Goal: Register for event/course

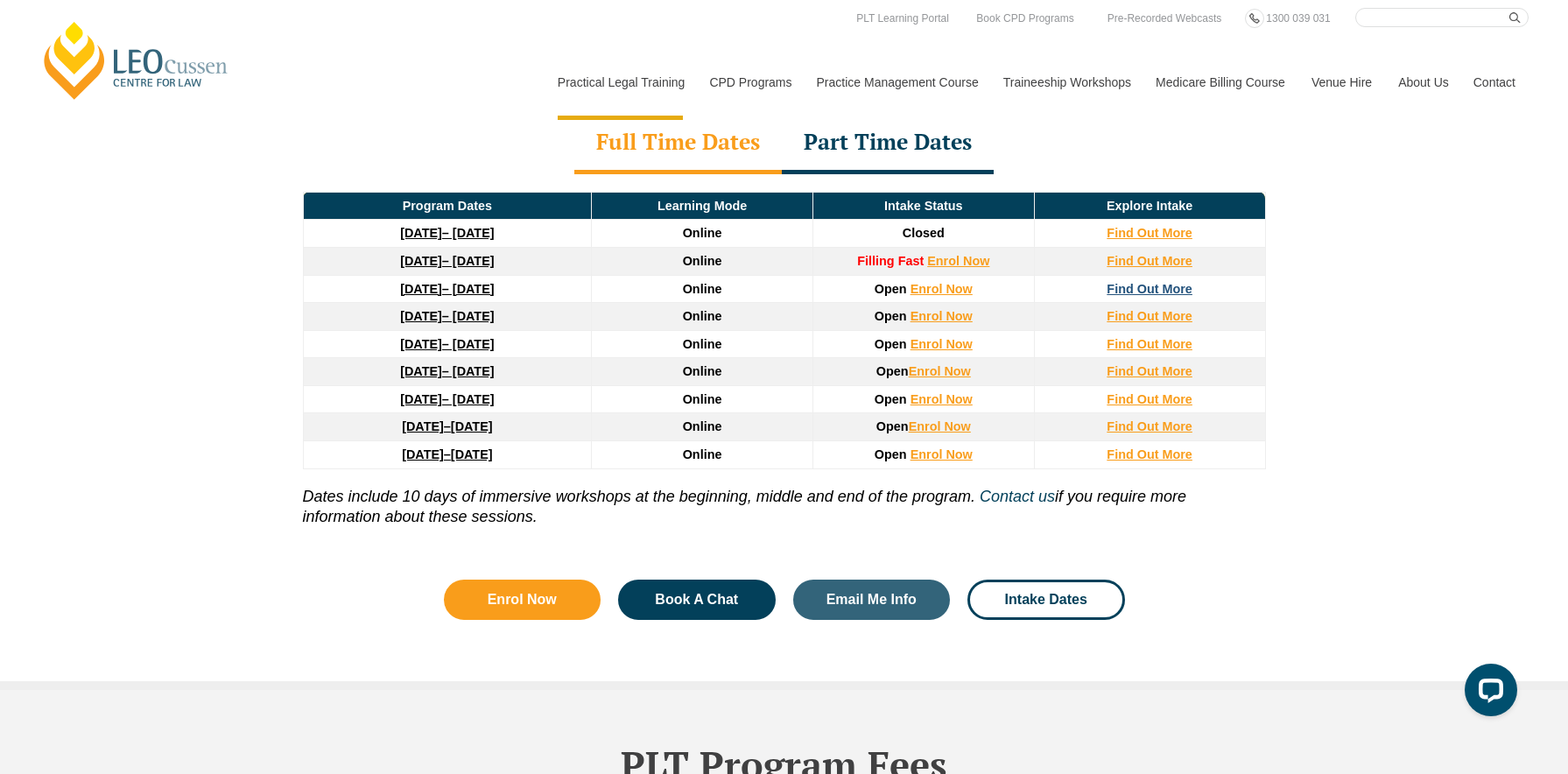
click at [1165, 282] on strong "Find Out More" at bounding box center [1149, 289] width 86 height 14
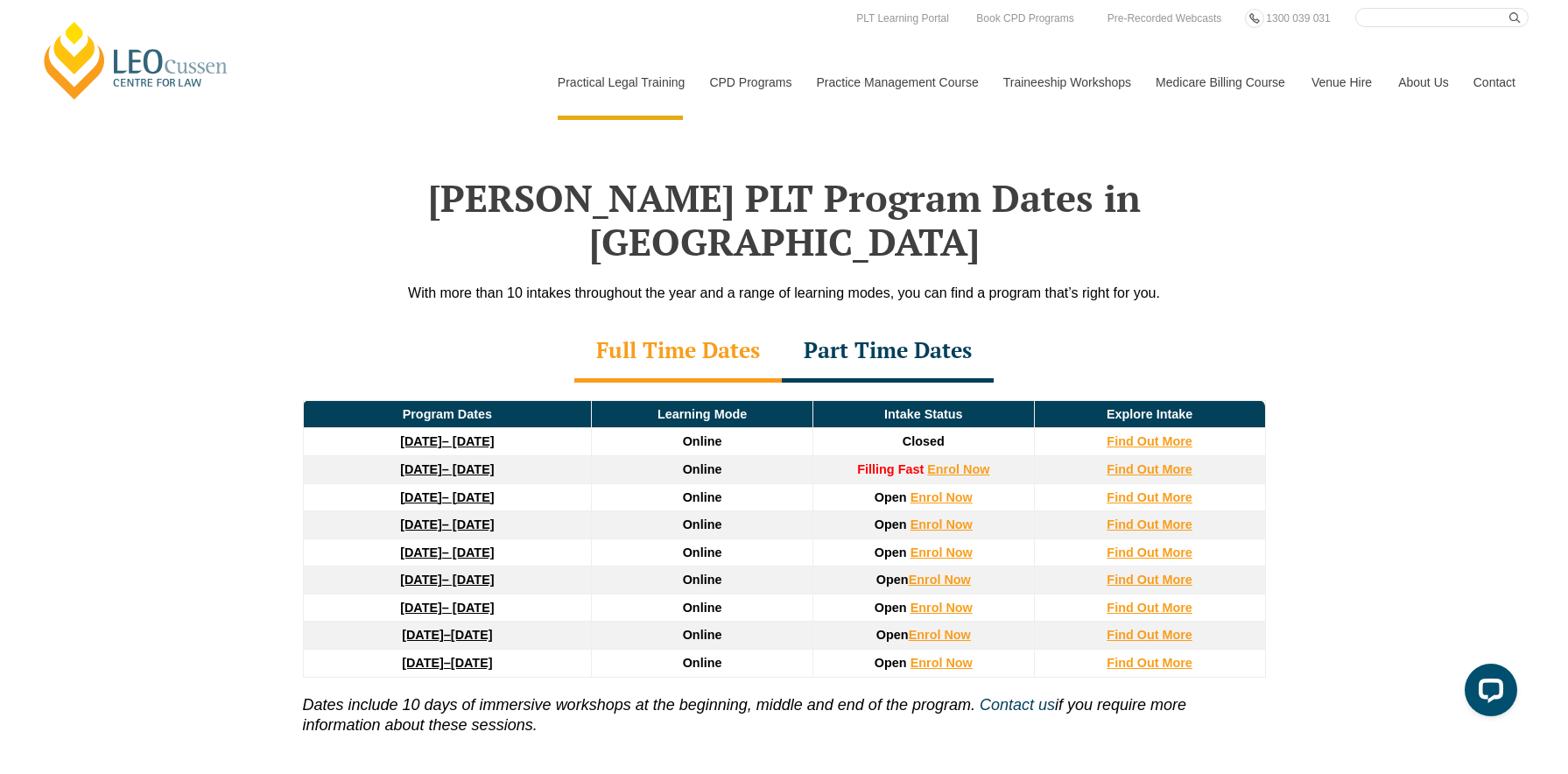
scroll to position [2209, 0]
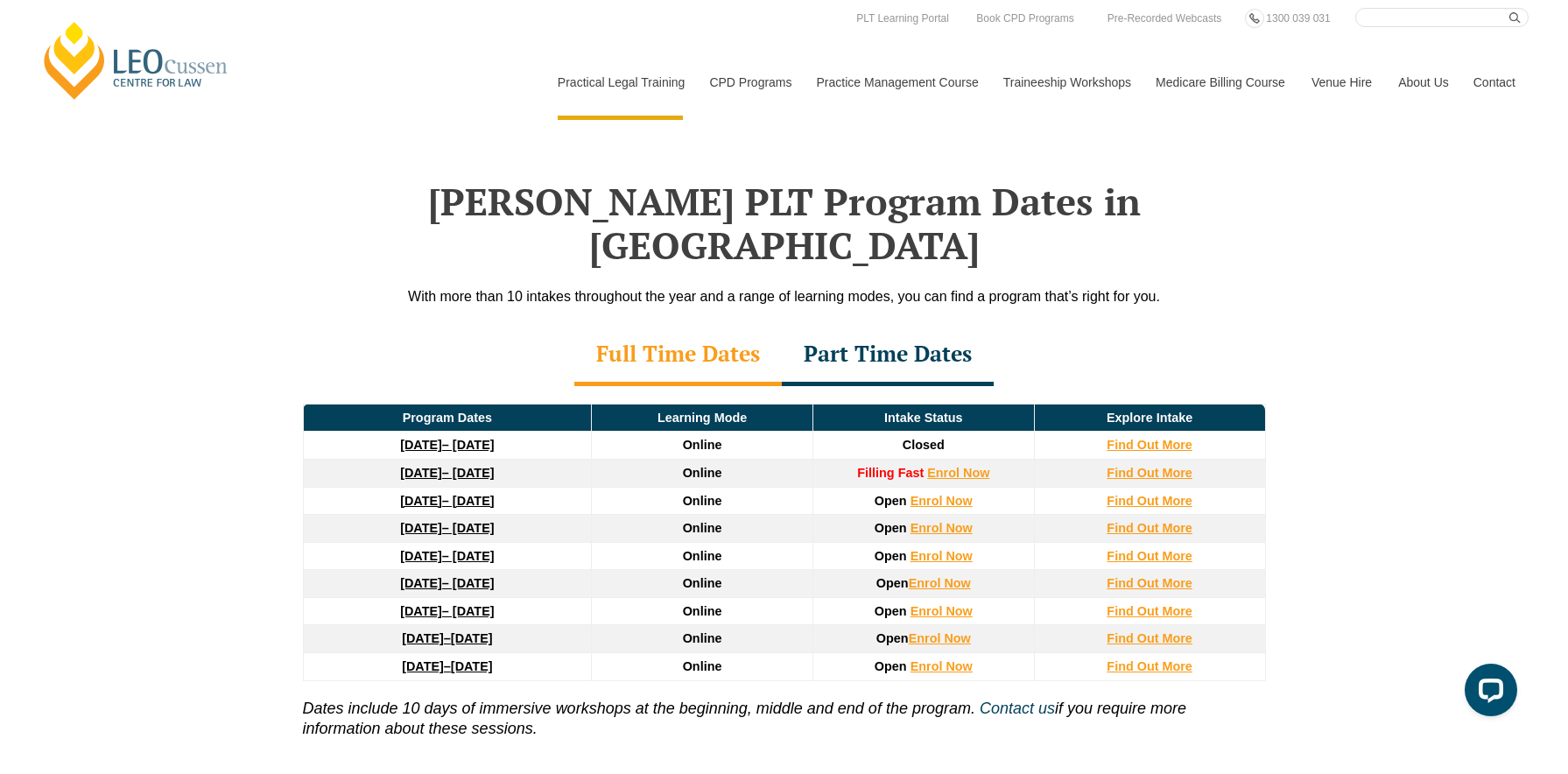
click at [901, 325] on div "Part Time Dates" at bounding box center [887, 355] width 212 height 62
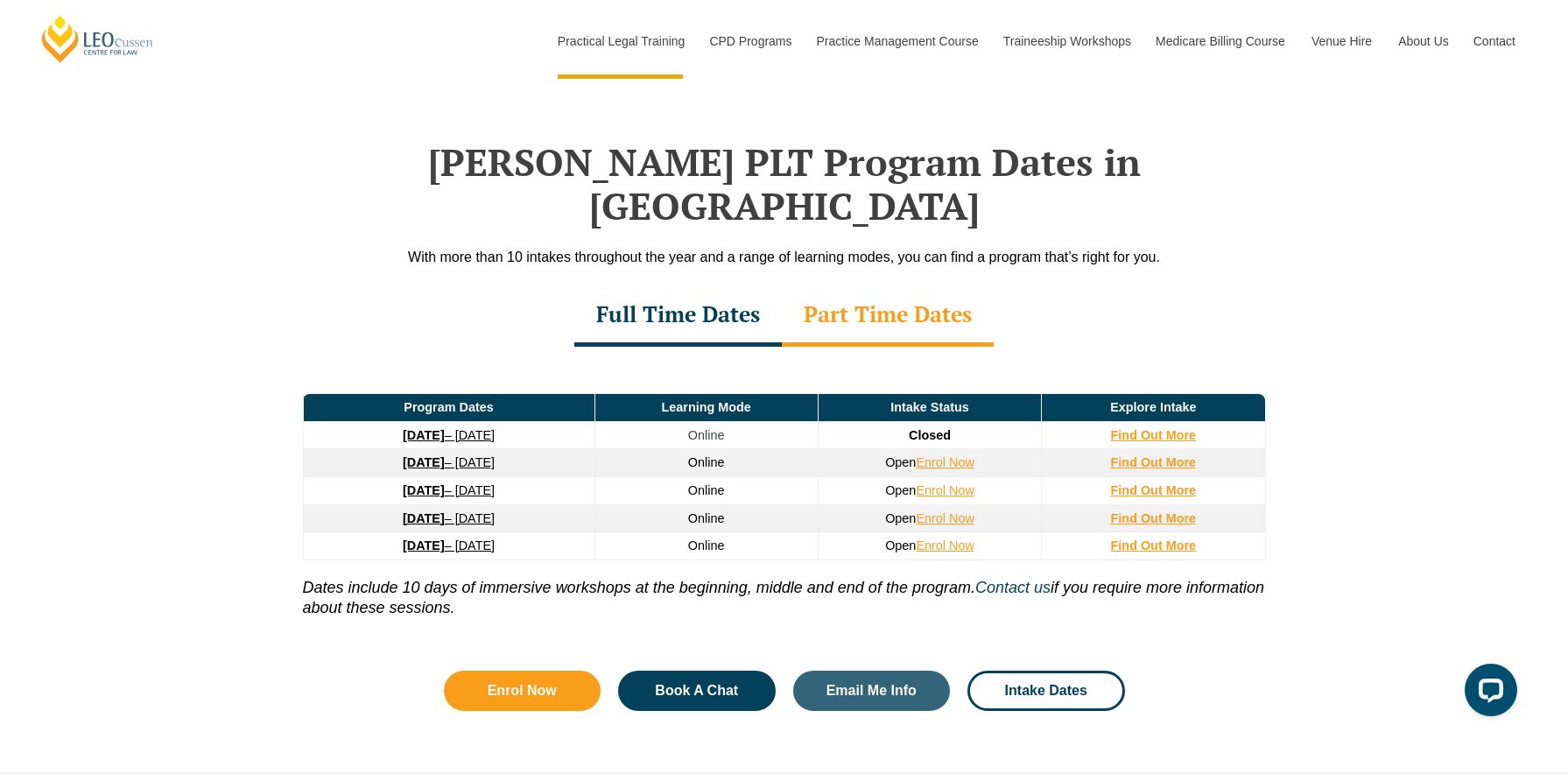
scroll to position [2250, 0]
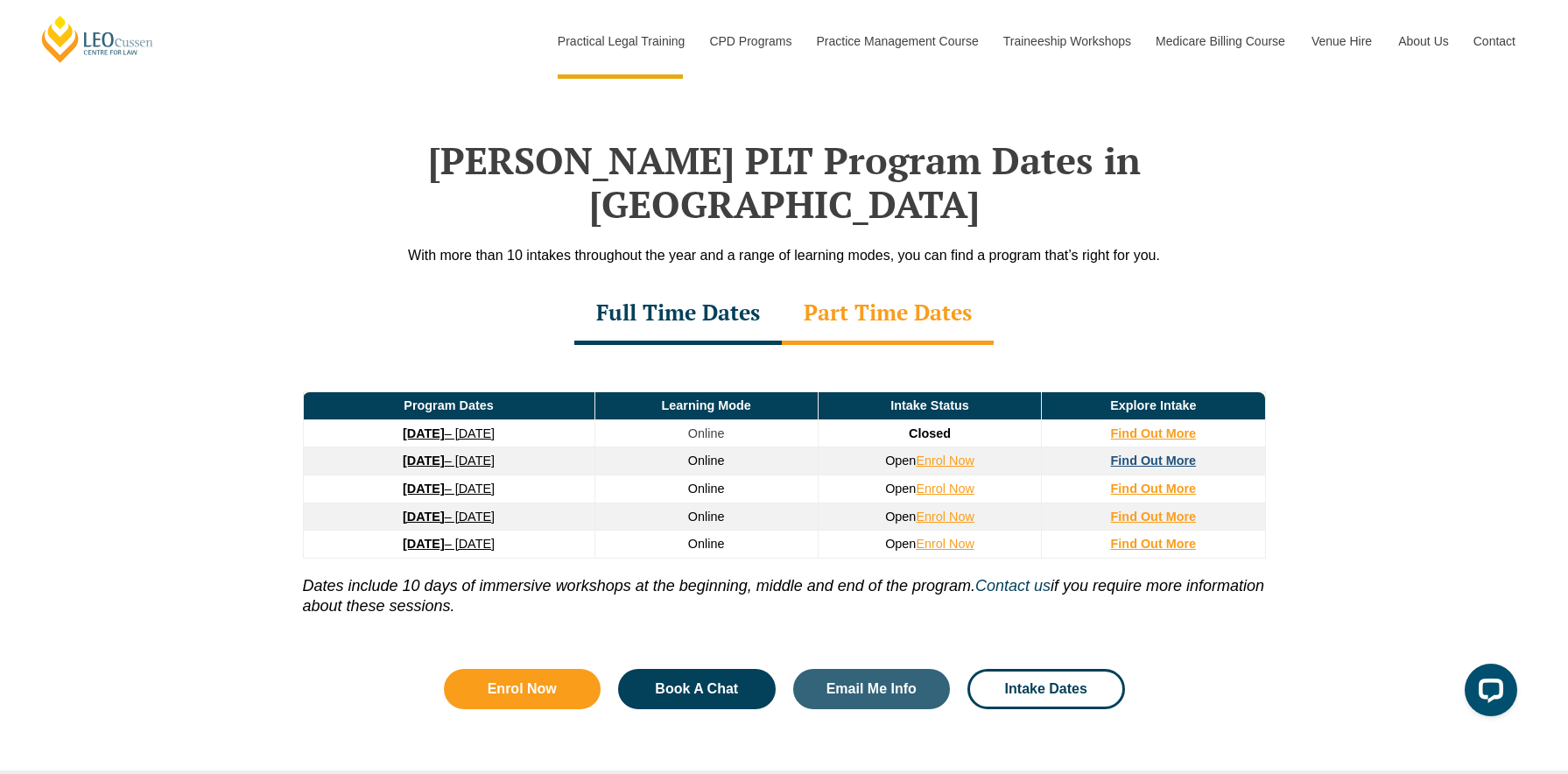
click at [1157, 454] on strong "Find Out More" at bounding box center [1154, 461] width 86 height 14
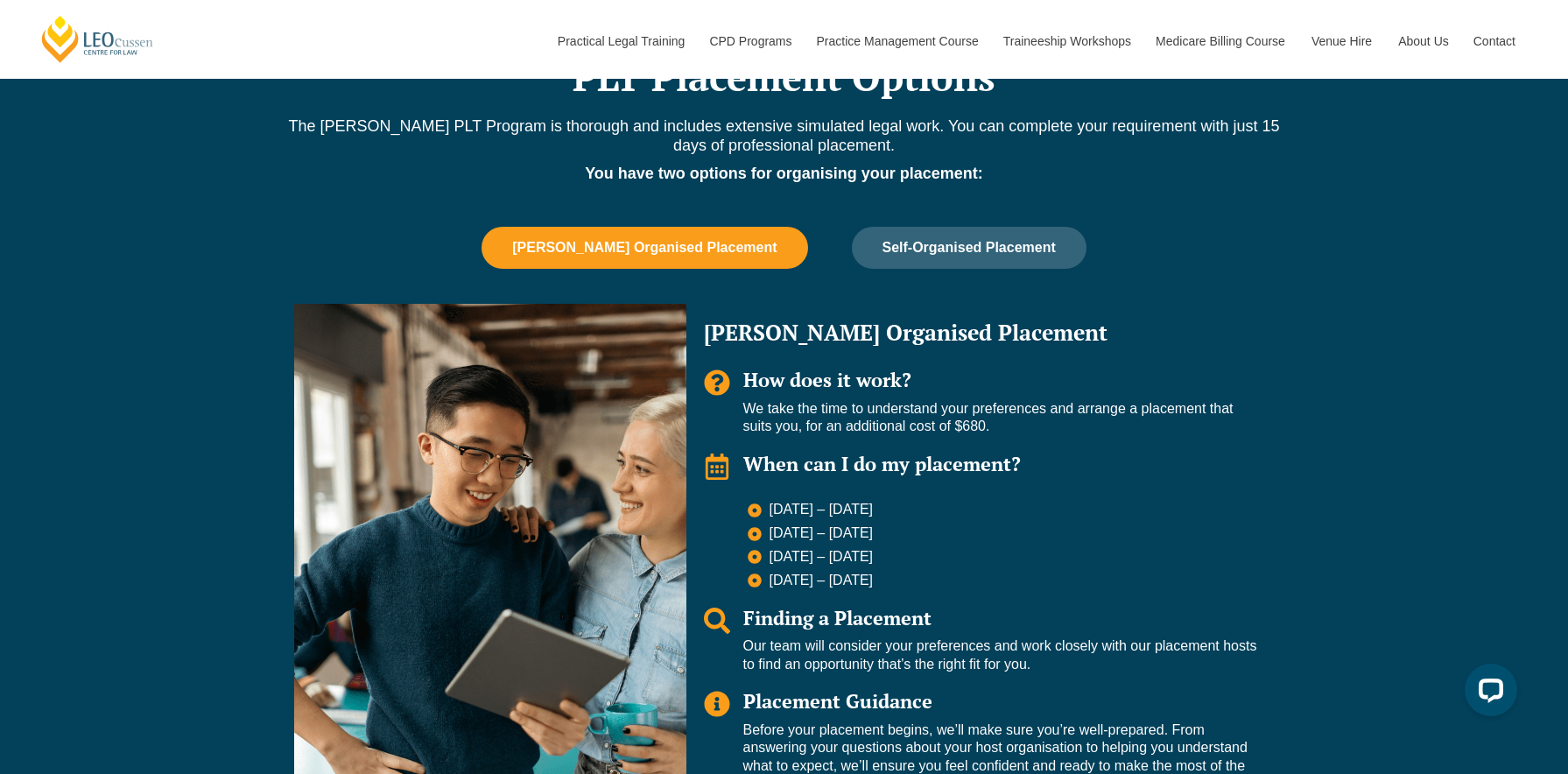
scroll to position [1115, 0]
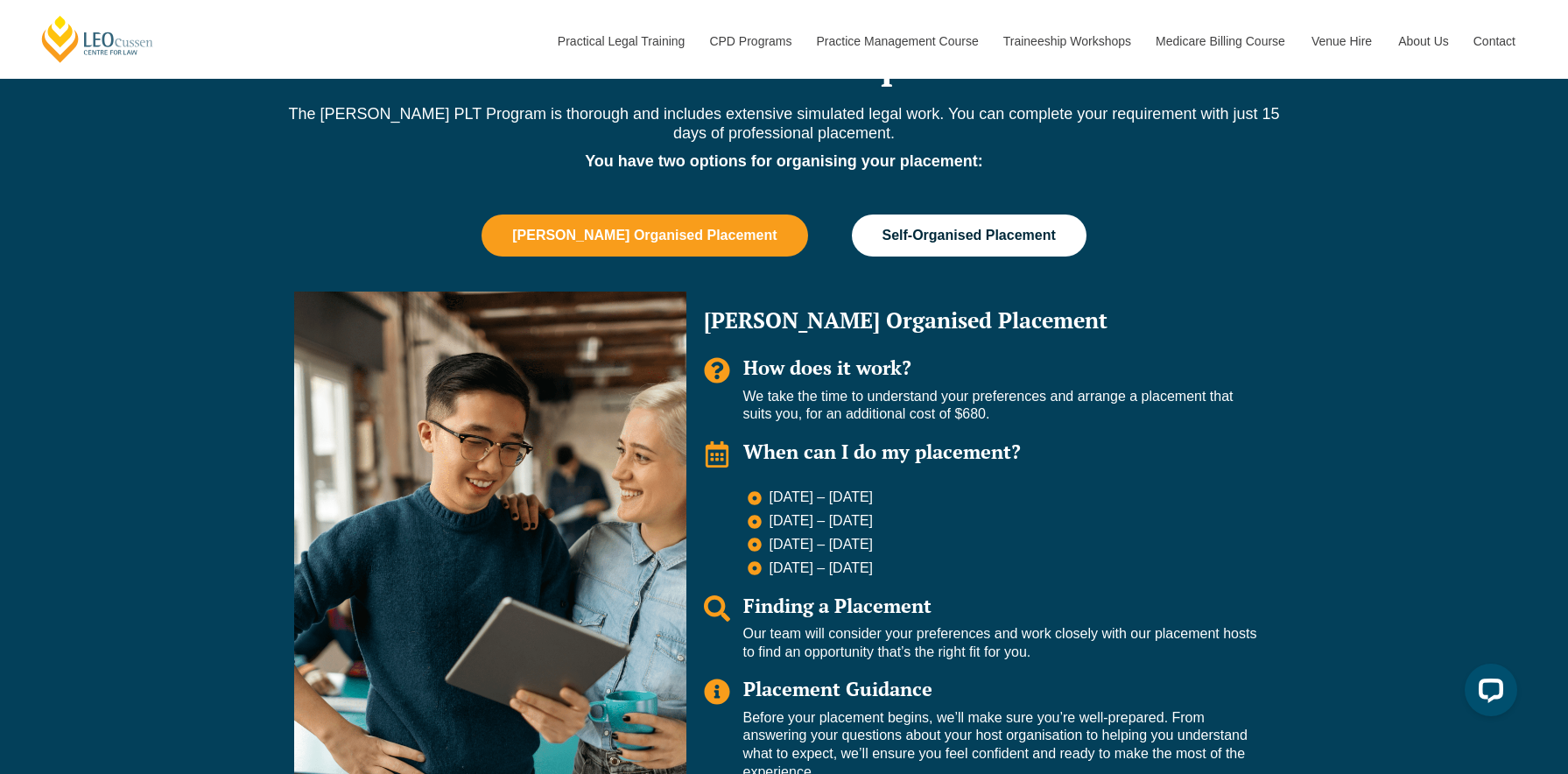
click at [882, 232] on span "Self-Organised Placement" at bounding box center [969, 235] width 174 height 16
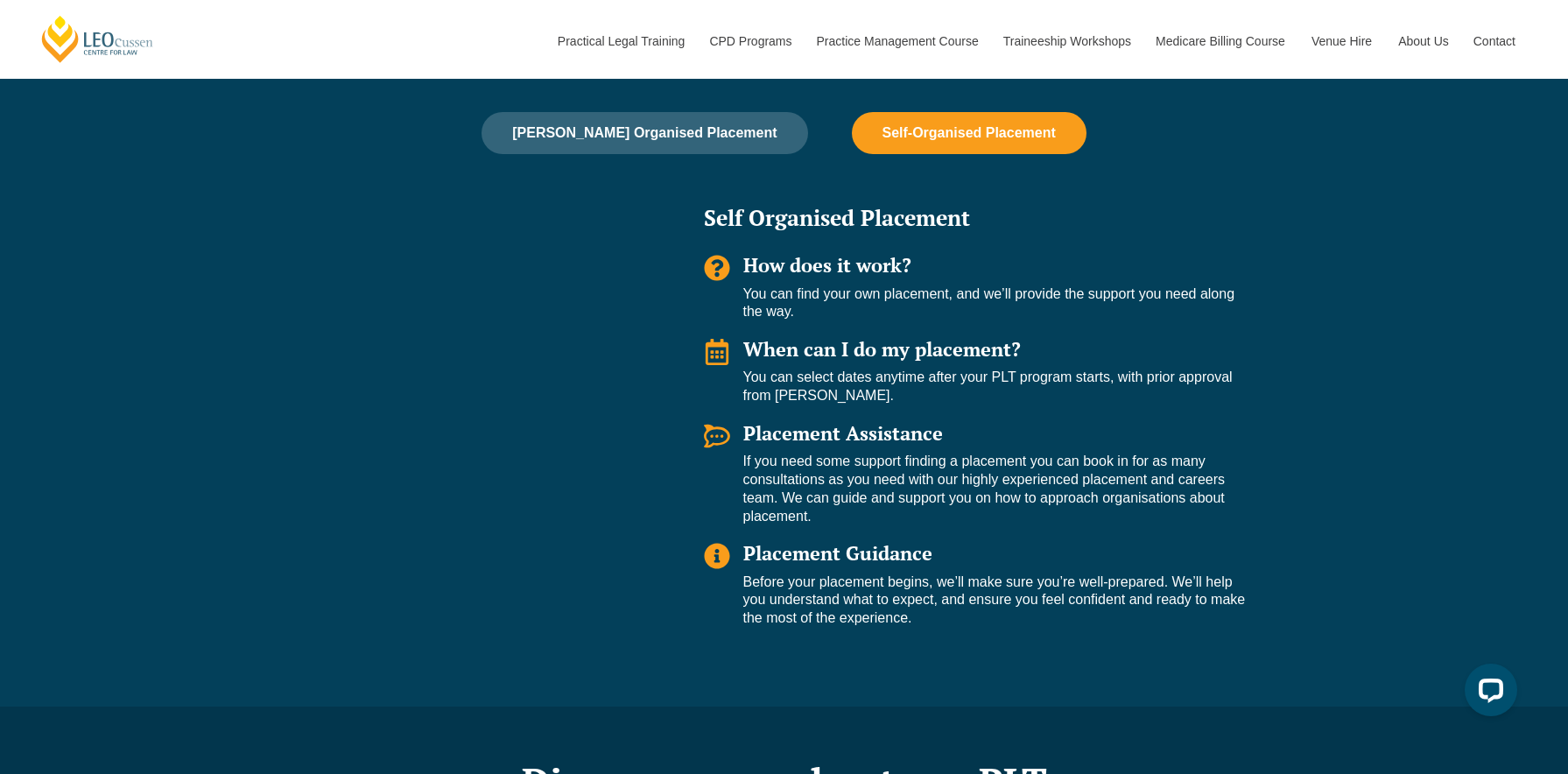
scroll to position [884, 0]
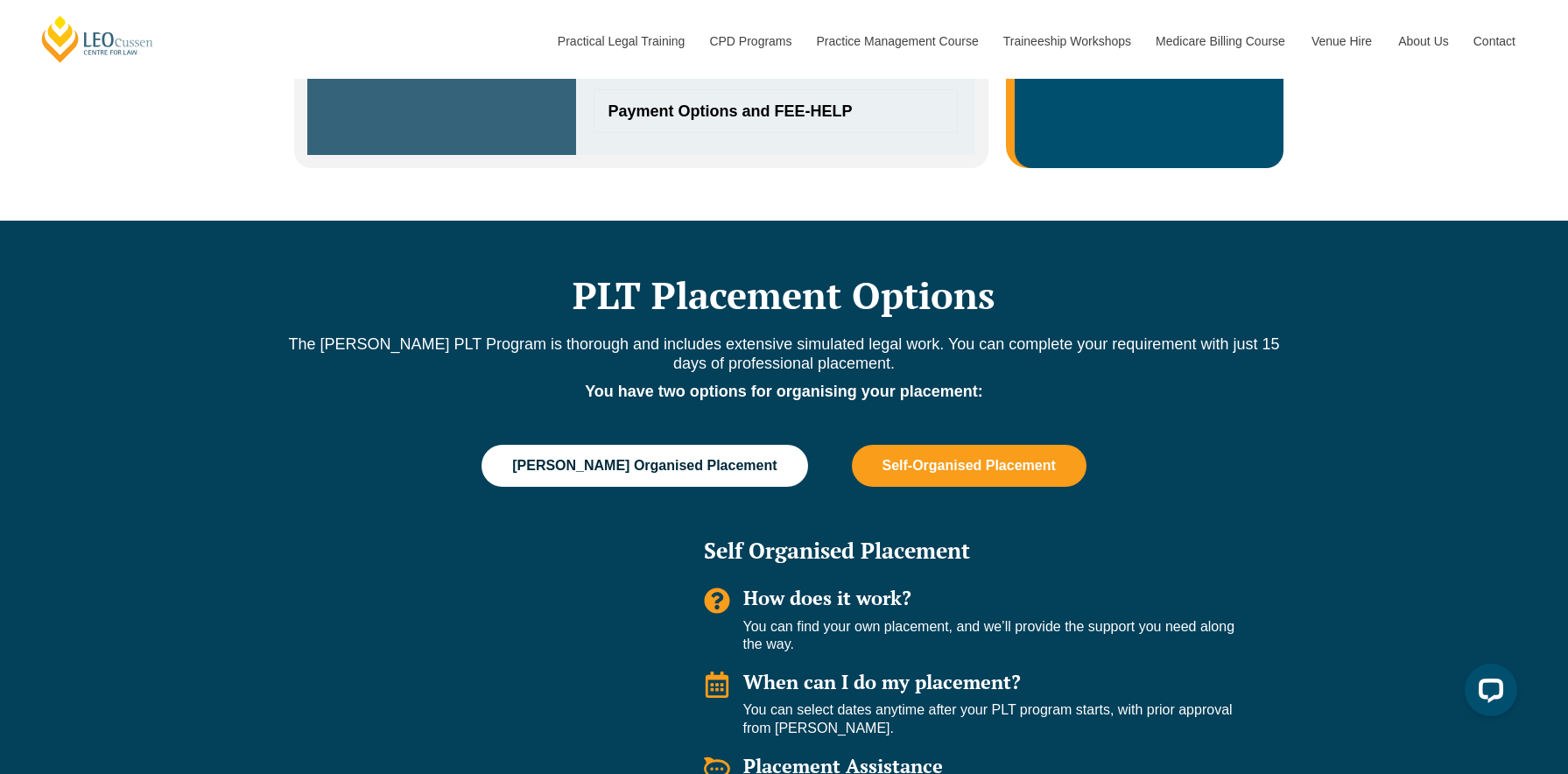
click at [733, 449] on button "Leo Cussen Organised Placement" at bounding box center [644, 465] width 326 height 42
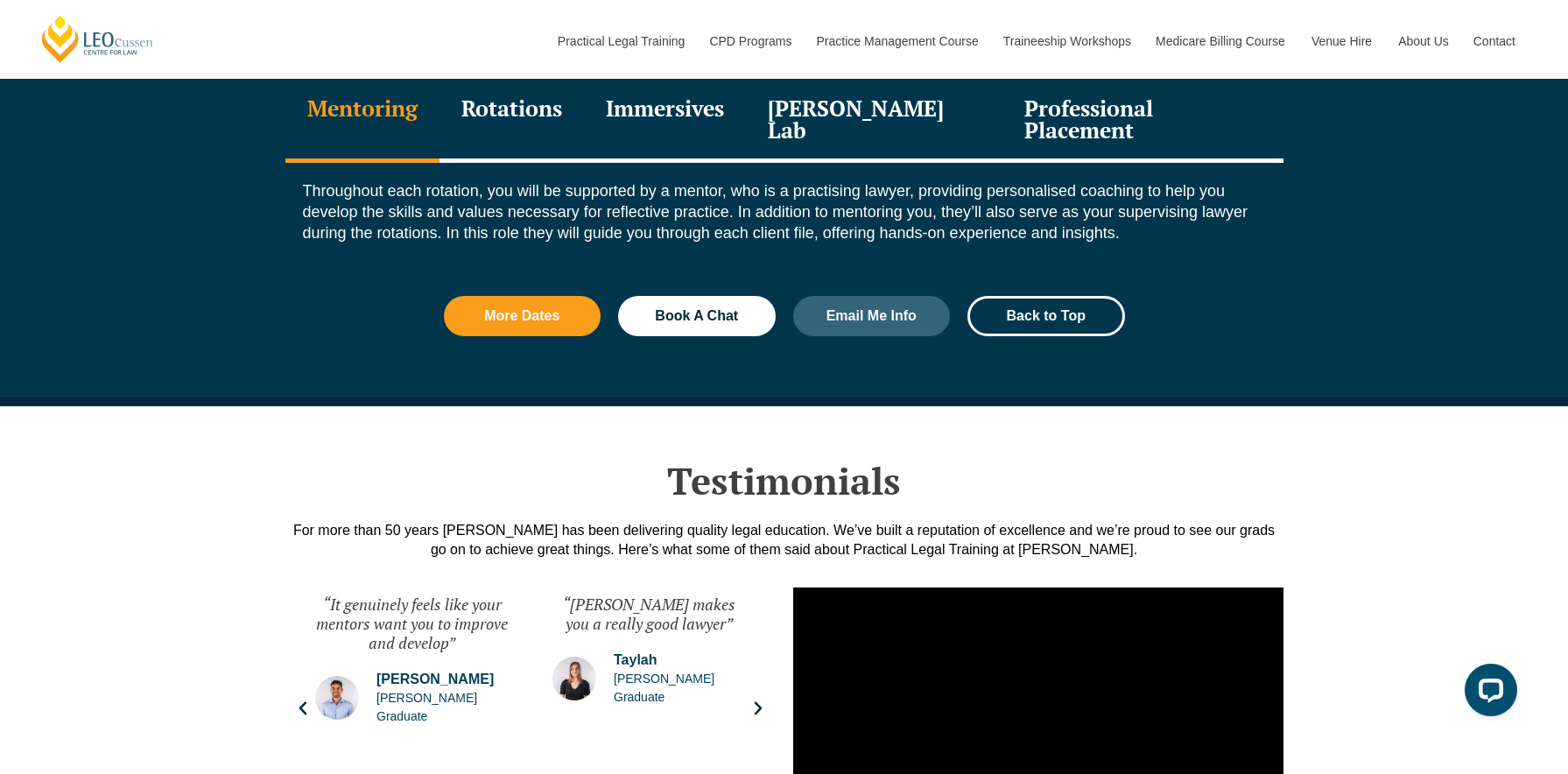
scroll to position [2097, 0]
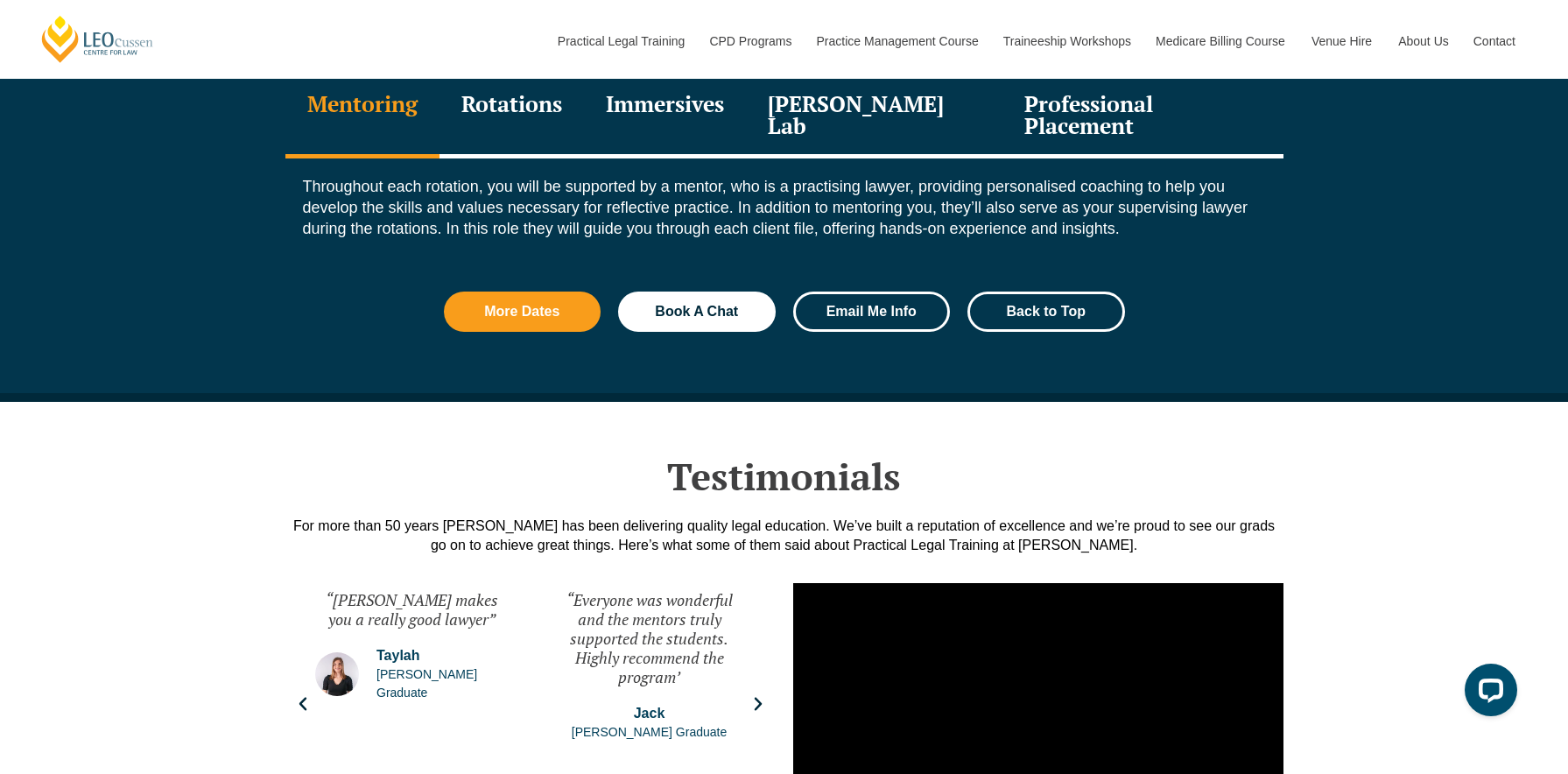
click at [866, 305] on span "Email Me Info" at bounding box center [871, 312] width 90 height 14
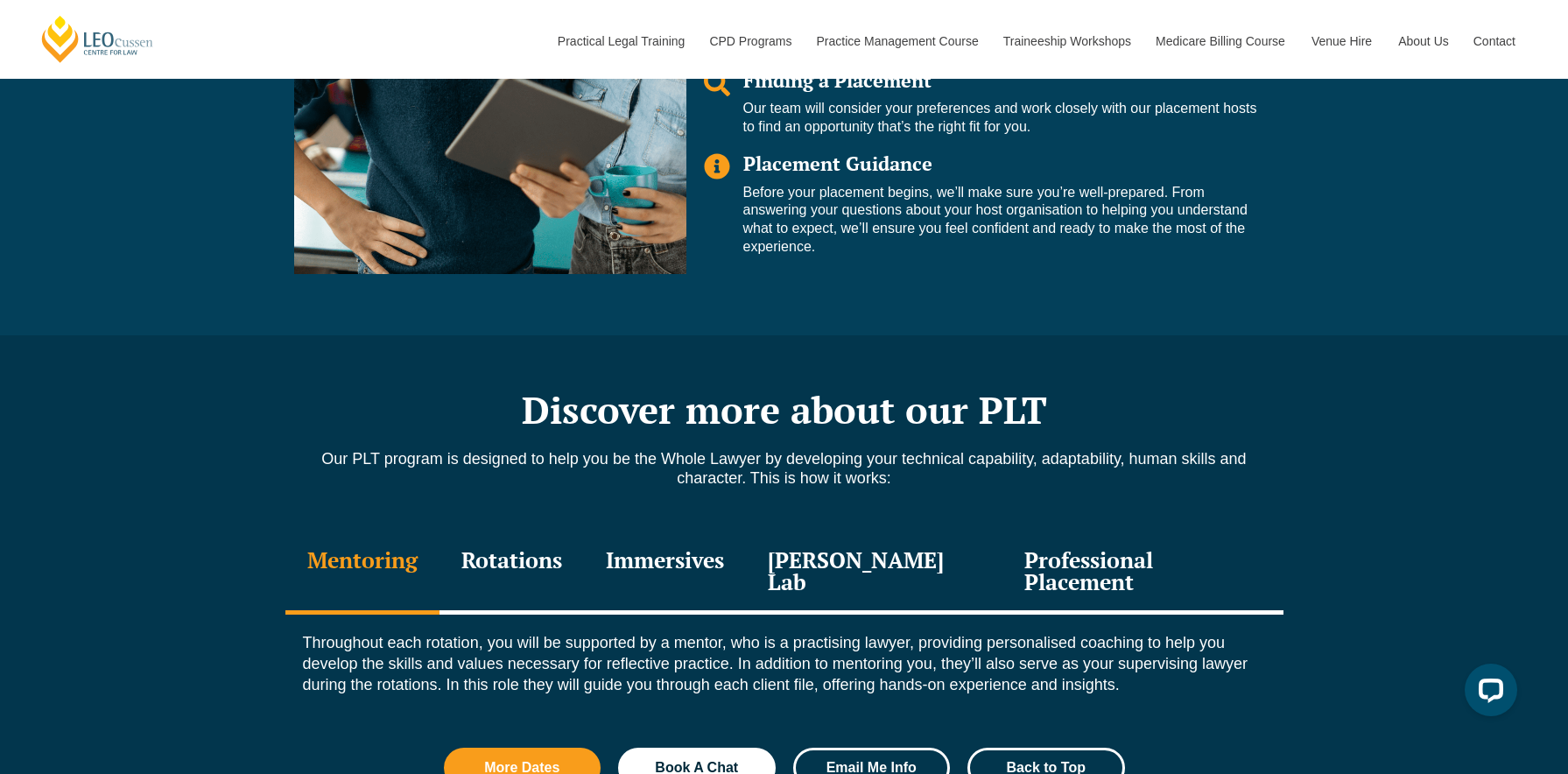
scroll to position [1629, 0]
